Goal: Task Accomplishment & Management: Complete application form

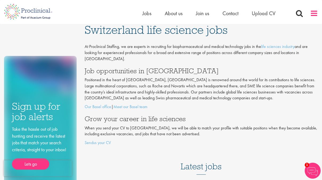
click at [314, 16] on span at bounding box center [314, 13] width 8 height 8
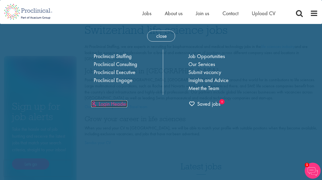
click at [117, 103] on link "Login Header" at bounding box center [109, 103] width 36 height 7
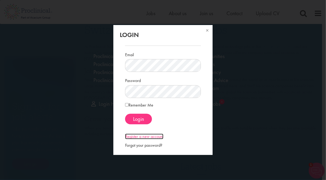
click at [152, 134] on link "Register a new account" at bounding box center [144, 136] width 38 height 6
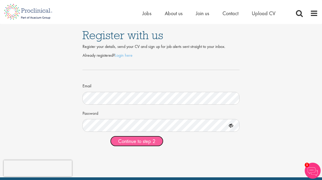
click at [138, 139] on span "Continue to step 2" at bounding box center [136, 140] width 37 height 7
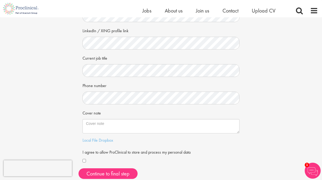
scroll to position [77, 0]
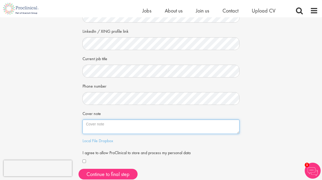
click at [143, 122] on textarea "Cover note" at bounding box center [160, 126] width 157 height 14
paste textarea "An accomplished and versatile leader with over 20 years of experience across th…"
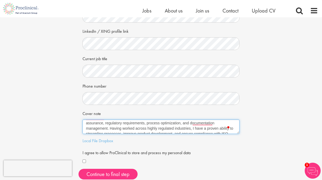
scroll to position [0, 0]
type textarea "An accomplished and versatile leader with over 20 years of experience across th…"
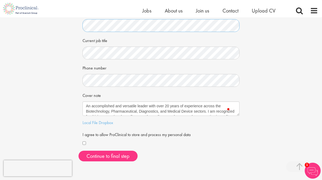
scroll to position [96, 0]
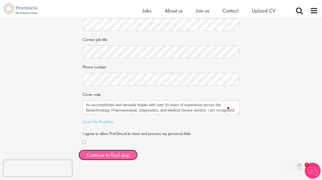
click at [108, 153] on button "Continue to final step" at bounding box center [107, 154] width 59 height 11
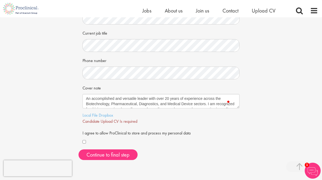
scroll to position [102, 0]
click at [87, 117] on link "Local File" at bounding box center [89, 116] width 15 height 6
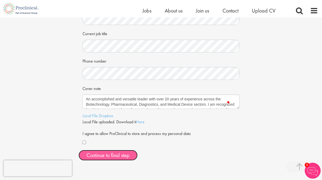
click at [111, 156] on span "Continue to final step" at bounding box center [107, 154] width 43 height 7
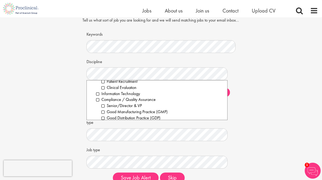
scroll to position [191, 0]
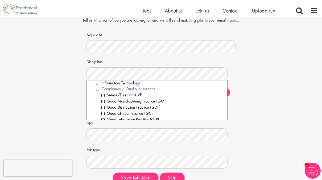
click at [98, 92] on li "Compliance / Quality Assurance" at bounding box center [159, 89] width 127 height 6
click at [103, 98] on li "Senior/Director & VP" at bounding box center [162, 95] width 122 height 6
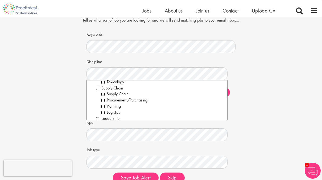
scroll to position [773, 0]
click at [98, 117] on li "Leadership" at bounding box center [159, 114] width 127 height 6
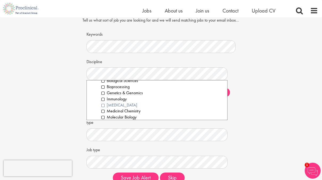
click at [103, 108] on li "Laboratory Technician" at bounding box center [162, 105] width 122 height 6
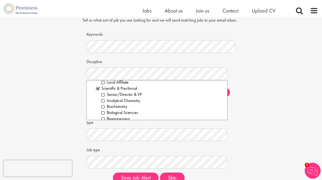
scroll to position [688, 0]
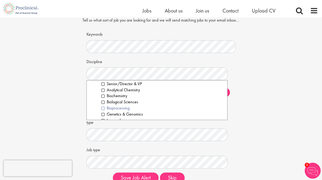
click at [102, 111] on li "Bioprocessing" at bounding box center [162, 108] width 122 height 6
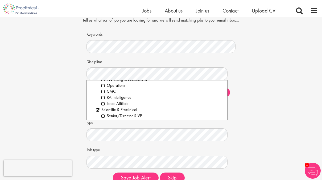
scroll to position [646, 0]
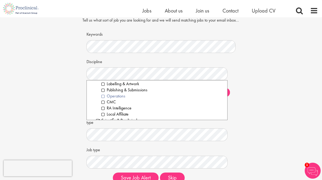
click at [103, 99] on li "Operations" at bounding box center [162, 96] width 122 height 6
click at [103, 105] on li "Manufacturing" at bounding box center [162, 102] width 122 height 6
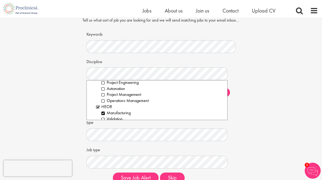
scroll to position [327, 0]
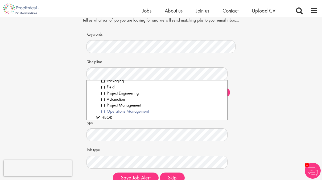
click at [103, 114] on li "Operations Management" at bounding box center [162, 111] width 122 height 6
click at [103, 108] on li "Project Management" at bounding box center [162, 105] width 122 height 6
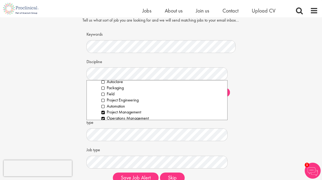
scroll to position [316, 0]
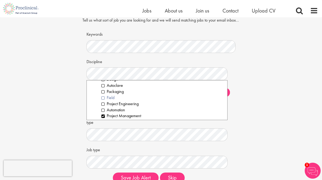
click at [102, 101] on li "Field" at bounding box center [162, 98] width 122 height 6
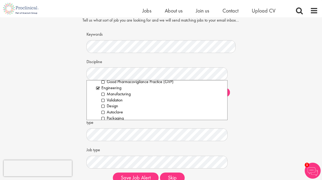
scroll to position [284, 0]
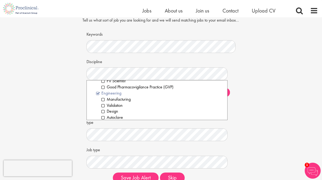
click at [96, 96] on li "Engineering" at bounding box center [159, 93] width 127 height 6
click at [98, 96] on li "Engineering" at bounding box center [159, 93] width 127 height 6
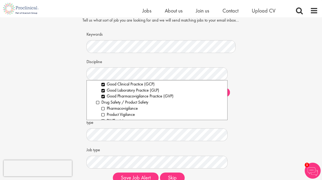
scroll to position [231, 0]
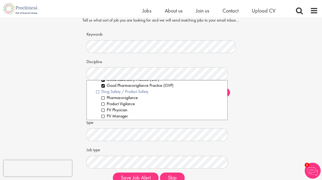
click at [98, 95] on li "Drug Safety / Product Safety" at bounding box center [159, 91] width 127 height 6
click at [102, 113] on li "PV Physician" at bounding box center [162, 110] width 122 height 6
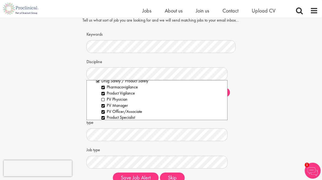
scroll to position [252, 0]
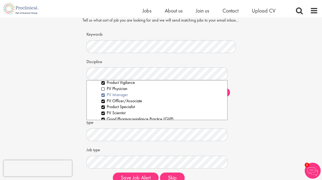
click at [103, 98] on li "PV Manager" at bounding box center [162, 95] width 122 height 6
click at [103, 104] on li "PV Officer/Associate" at bounding box center [162, 101] width 122 height 6
click at [103, 110] on li "Product Specialist" at bounding box center [162, 107] width 122 height 6
click at [103, 116] on li "PV Scientist" at bounding box center [162, 113] width 122 height 6
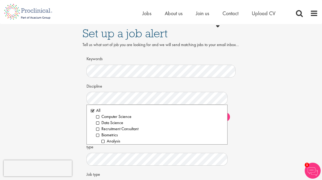
scroll to position [0, 0]
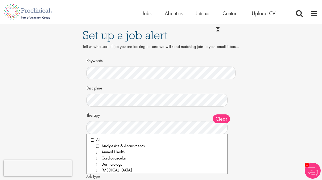
click at [268, 107] on div "Set up a job alert Tell us what sort of job you are looking for and we will sen…" at bounding box center [161, 118] width 330 height 189
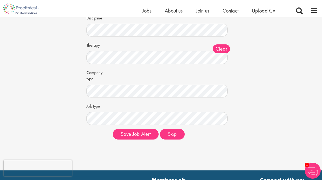
scroll to position [64, 0]
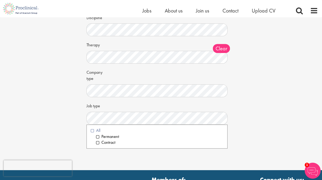
click at [92, 133] on li "All" at bounding box center [157, 130] width 132 height 6
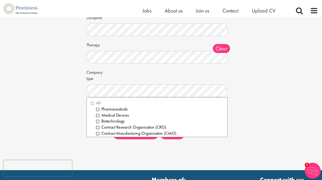
click at [92, 106] on li "All" at bounding box center [157, 103] width 132 height 6
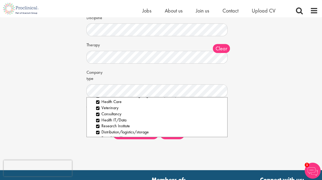
scroll to position [0, 0]
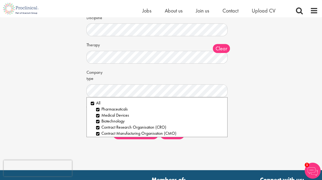
click at [258, 85] on div "Set up a job alert Tell us what sort of job you are looking for and we will sen…" at bounding box center [161, 48] width 330 height 189
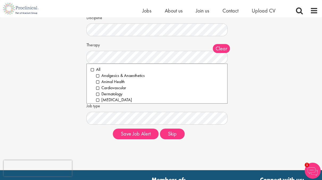
click at [249, 71] on div "Set up a job alert Tell us what sort of job you are looking for and we will sen…" at bounding box center [161, 48] width 330 height 189
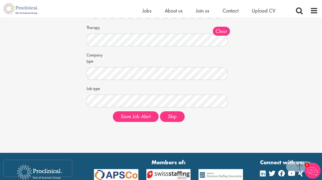
scroll to position [81, 0]
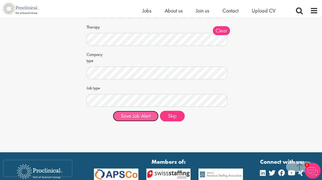
click at [133, 121] on button "Save Job Alert" at bounding box center [136, 116] width 46 height 11
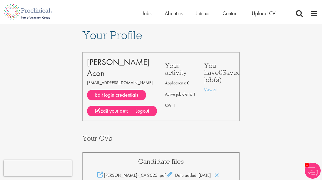
click at [311, 172] on img at bounding box center [312, 170] width 16 height 16
click at [313, 172] on img at bounding box center [312, 170] width 16 height 16
click at [146, 13] on span "Jobs" at bounding box center [146, 13] width 9 height 7
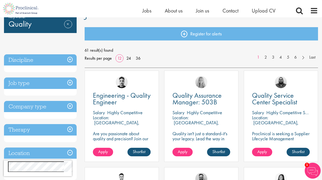
scroll to position [94, 0]
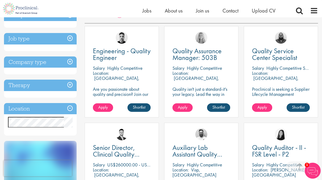
click at [11, 133] on div "Location Specified location Miles" at bounding box center [40, 119] width 73 height 33
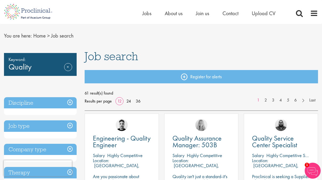
scroll to position [0, 0]
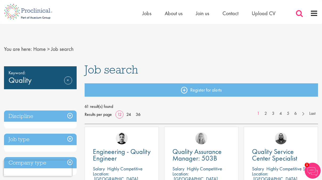
click at [298, 14] on span at bounding box center [299, 13] width 8 height 8
